Goal: Task Accomplishment & Management: Use online tool/utility

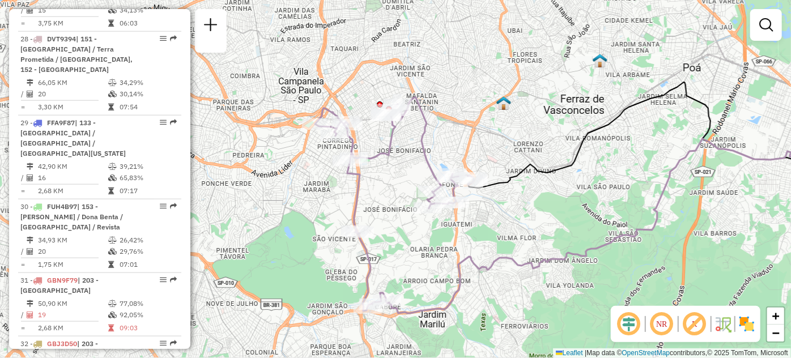
scroll to position [695, 0]
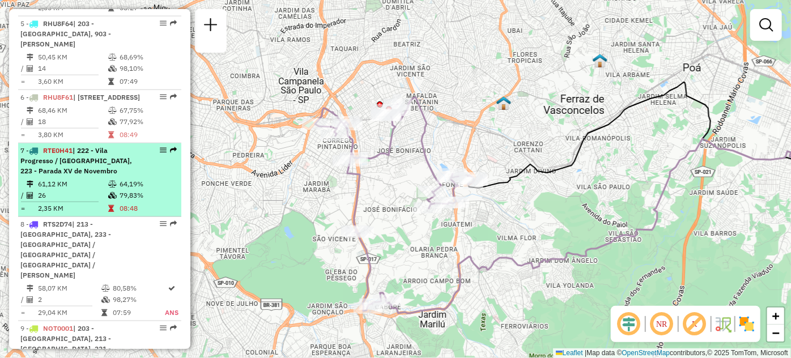
click at [163, 154] on div at bounding box center [160, 150] width 34 height 7
select select "**********"
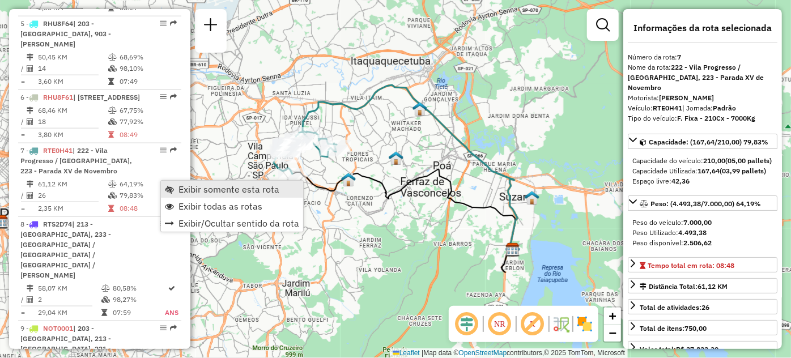
click at [172, 190] on span "Exibir somente esta rota" at bounding box center [169, 189] width 9 height 9
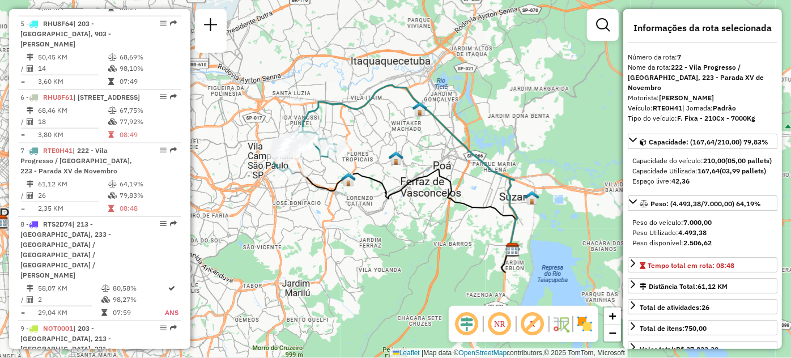
click at [172, 190] on span "Exibir somente esta rota" at bounding box center [169, 189] width 9 height 9
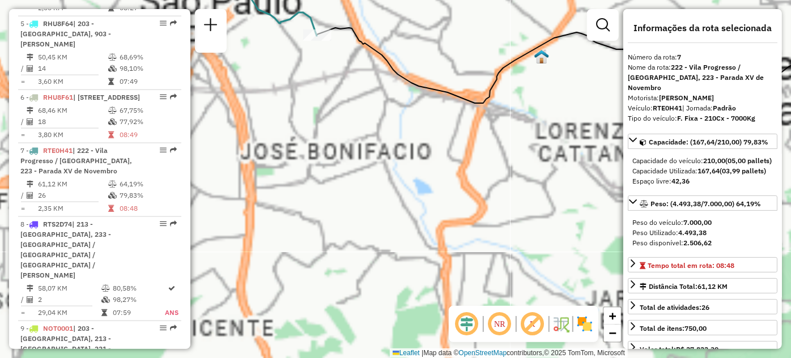
drag, startPoint x: 311, startPoint y: 100, endPoint x: 303, endPoint y: 315, distance: 215.5
click at [303, 315] on div "Janela de atendimento Grade de atendimento Capacidade Transportadoras Veículos …" at bounding box center [395, 179] width 791 height 358
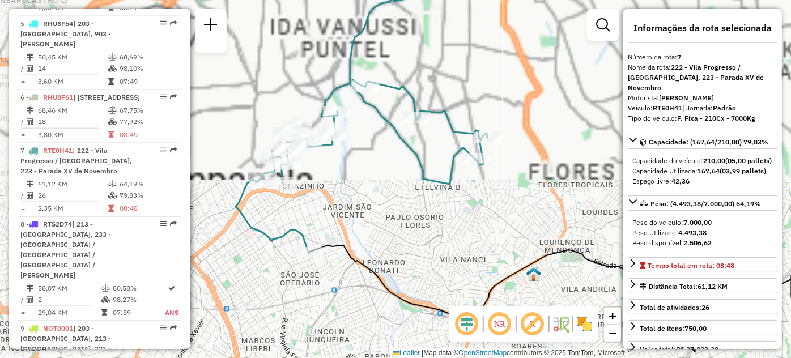
drag, startPoint x: 359, startPoint y: 208, endPoint x: 355, endPoint y: 257, distance: 49.5
click at [355, 257] on div "Janela de atendimento Grade de atendimento Capacidade Transportadoras Veículos …" at bounding box center [395, 179] width 791 height 358
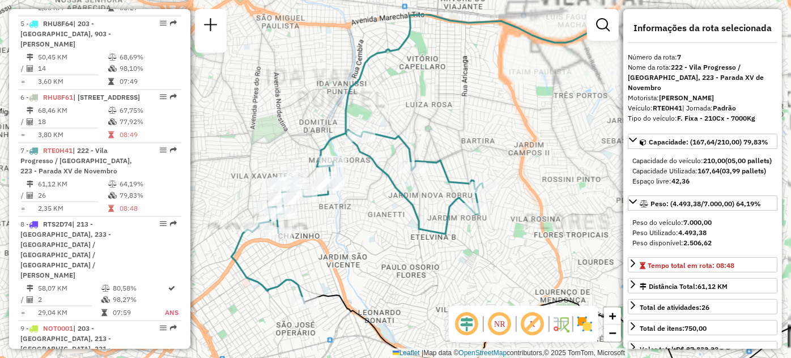
click at [355, 257] on div "Janela de atendimento Grade de atendimento Capacidade Transportadoras Veículos …" at bounding box center [395, 179] width 791 height 358
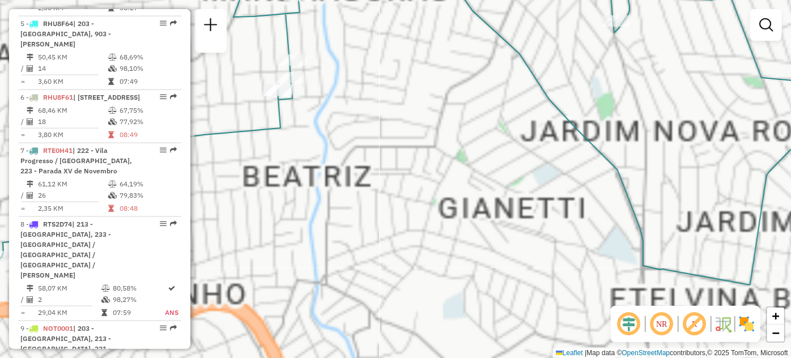
drag, startPoint x: 355, startPoint y: 173, endPoint x: 449, endPoint y: 330, distance: 182.8
click at [449, 330] on div "Janela de atendimento Grade de atendimento Capacidade Transportadoras Veículos …" at bounding box center [395, 179] width 791 height 358
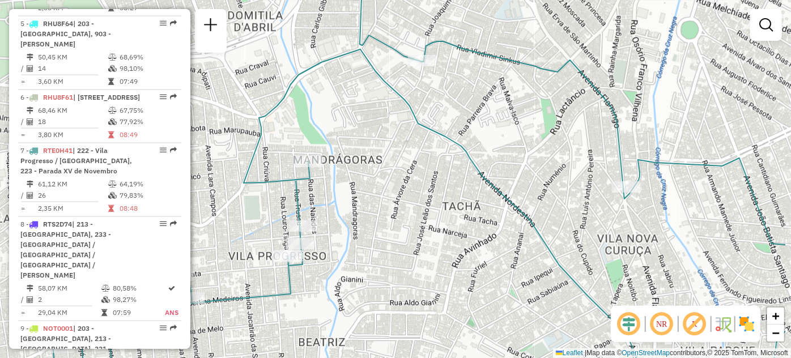
drag, startPoint x: 462, startPoint y: 210, endPoint x: 380, endPoint y: 218, distance: 82.6
click at [380, 218] on div "Janela de atendimento Grade de atendimento Capacidade Transportadoras Veículos …" at bounding box center [395, 179] width 791 height 358
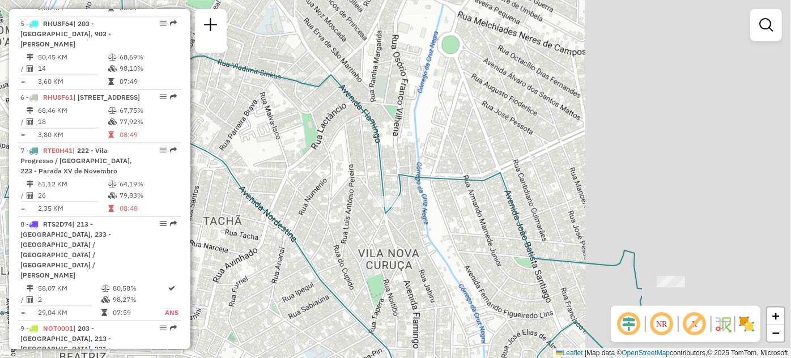
drag, startPoint x: 464, startPoint y: 198, endPoint x: 449, endPoint y: 198, distance: 14.2
click at [449, 198] on div "Janela de atendimento Grade de atendimento Capacidade Transportadoras Veículos …" at bounding box center [395, 179] width 791 height 358
drag, startPoint x: 596, startPoint y: 207, endPoint x: 507, endPoint y: 139, distance: 112.0
click at [507, 139] on div "Janela de atendimento Grade de atendimento Capacidade Transportadoras Veículos …" at bounding box center [395, 179] width 791 height 358
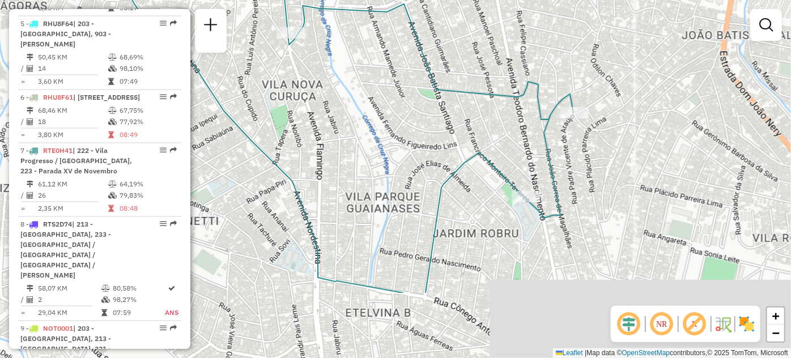
drag, startPoint x: 439, startPoint y: 208, endPoint x: 428, endPoint y: 114, distance: 94.2
click at [428, 114] on div "Janela de atendimento Grade de atendimento Capacidade Transportadoras Veículos …" at bounding box center [395, 179] width 791 height 358
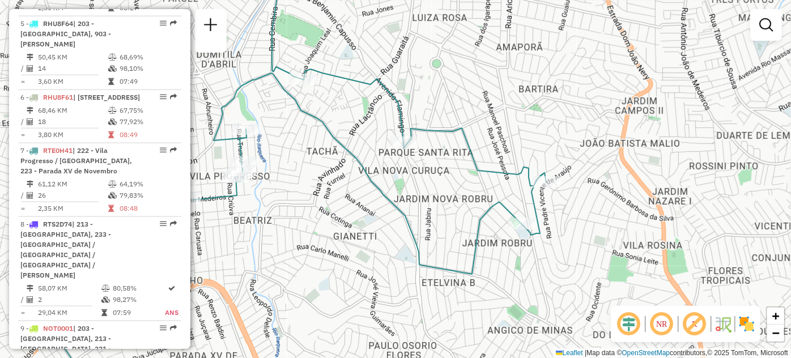
drag, startPoint x: 394, startPoint y: 264, endPoint x: 449, endPoint y: 262, distance: 55.0
click at [448, 262] on div "Janela de atendimento Grade de atendimento Capacidade Transportadoras Veículos …" at bounding box center [395, 179] width 791 height 358
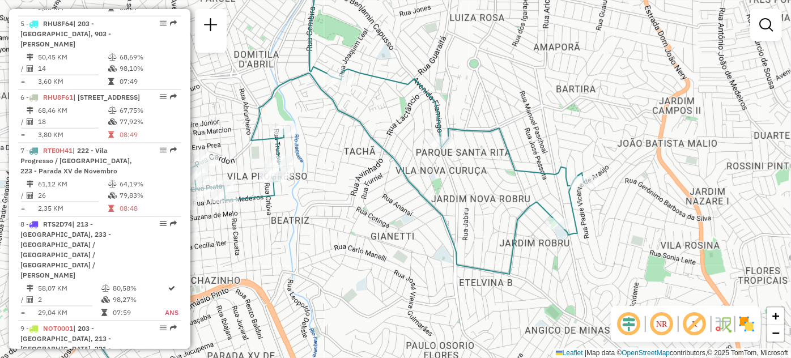
scroll to position [2761, 0]
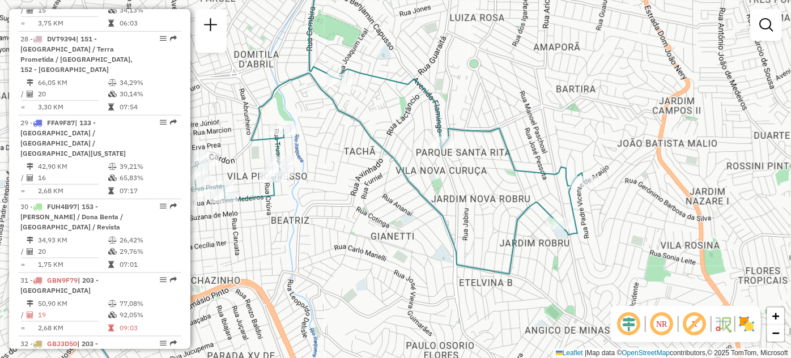
select select "**********"
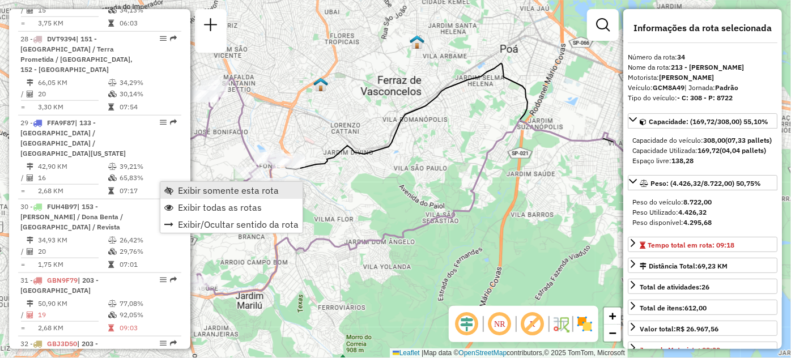
click at [180, 190] on span "Exibir somente esta rota" at bounding box center [228, 190] width 101 height 9
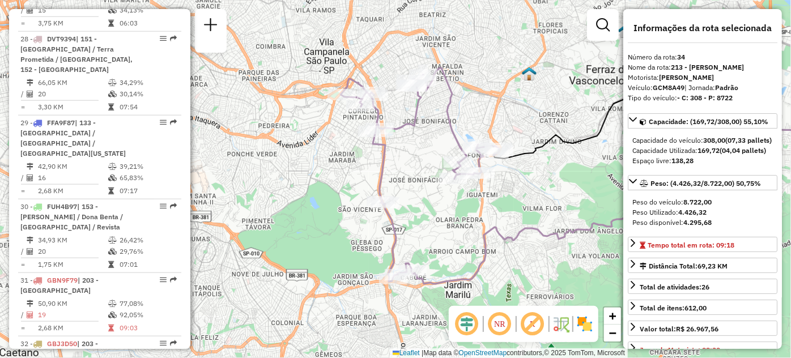
drag, startPoint x: 275, startPoint y: 218, endPoint x: 477, endPoint y: 206, distance: 202.6
click at [477, 206] on div "Janela de atendimento Grade de atendimento Capacidade Transportadoras Veículos …" at bounding box center [395, 179] width 791 height 358
